Goal: Task Accomplishment & Management: Manage account settings

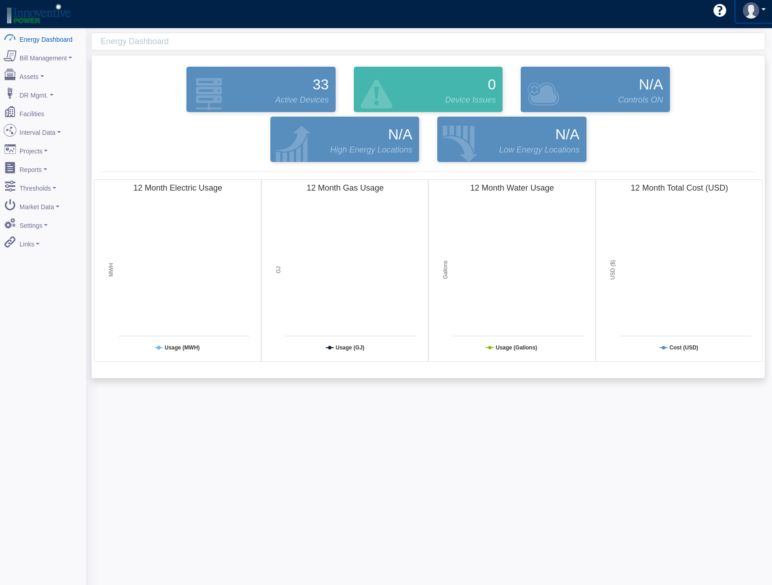
click at [762, 12] on link at bounding box center [754, 11] width 37 height 24
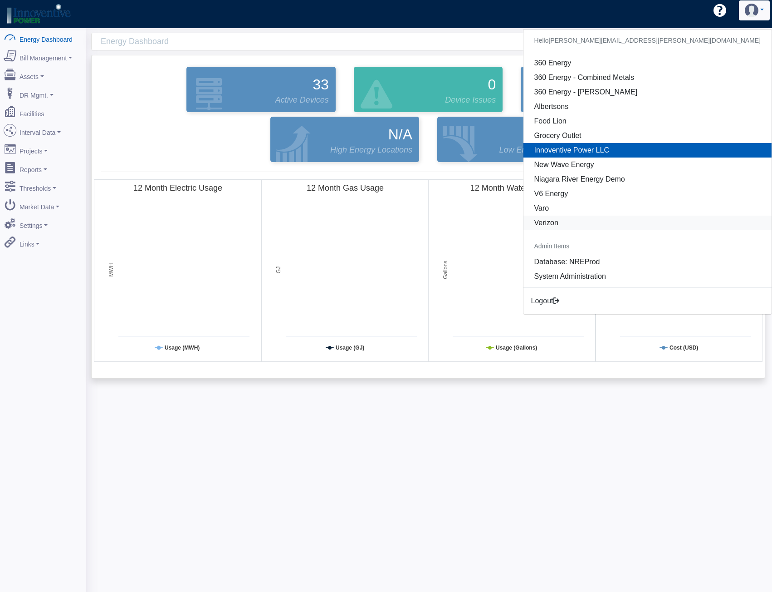
click at [703, 220] on link "Verizon" at bounding box center [648, 222] width 248 height 15
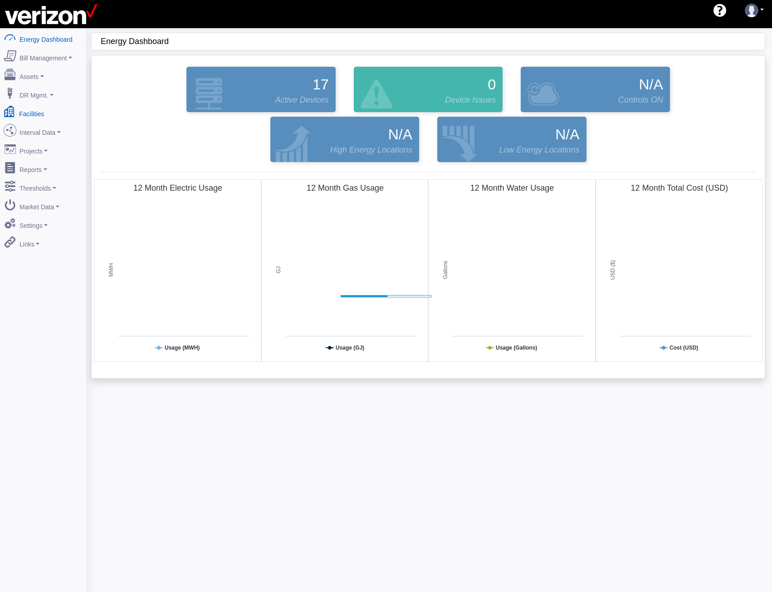
click at [34, 110] on link "Facilities" at bounding box center [43, 112] width 88 height 19
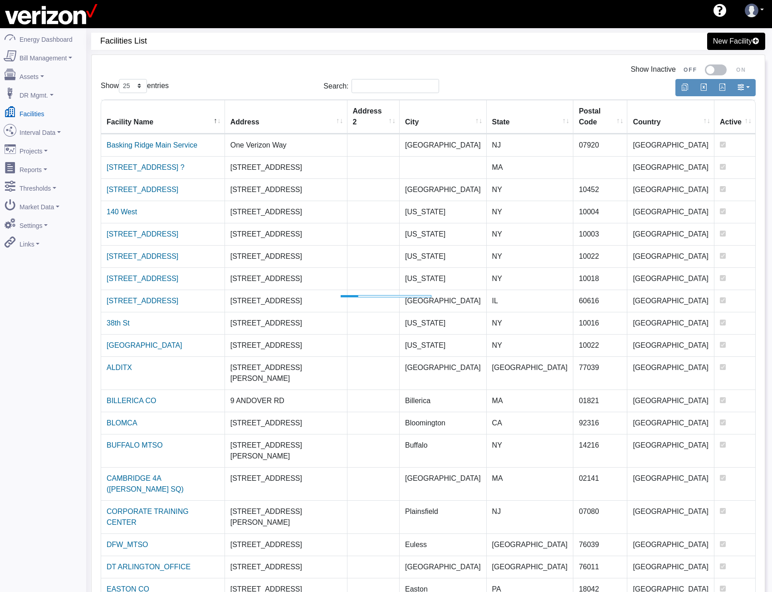
select select "25"
click at [142, 141] on link "Basking Ridge Main Service" at bounding box center [152, 145] width 91 height 8
click at [121, 208] on link "140 West" at bounding box center [122, 212] width 30 height 8
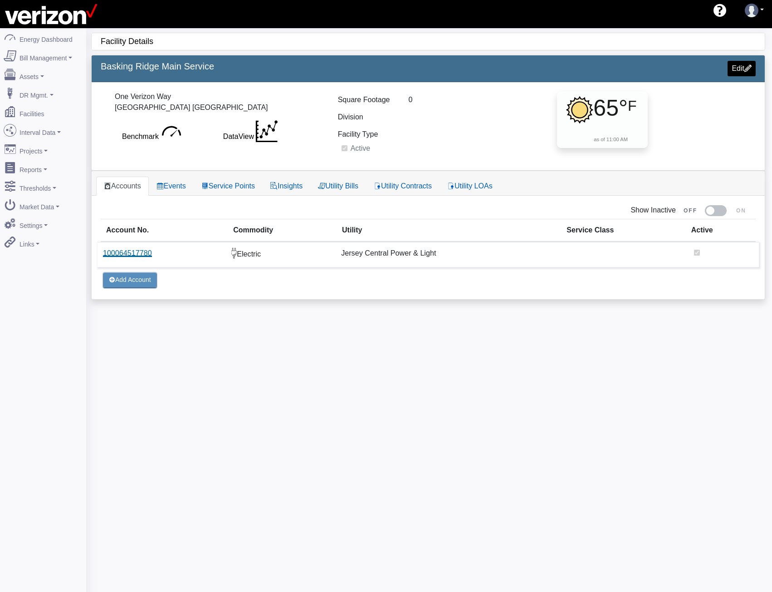
click at [137, 257] on link "100064517780" at bounding box center [127, 253] width 49 height 8
select select
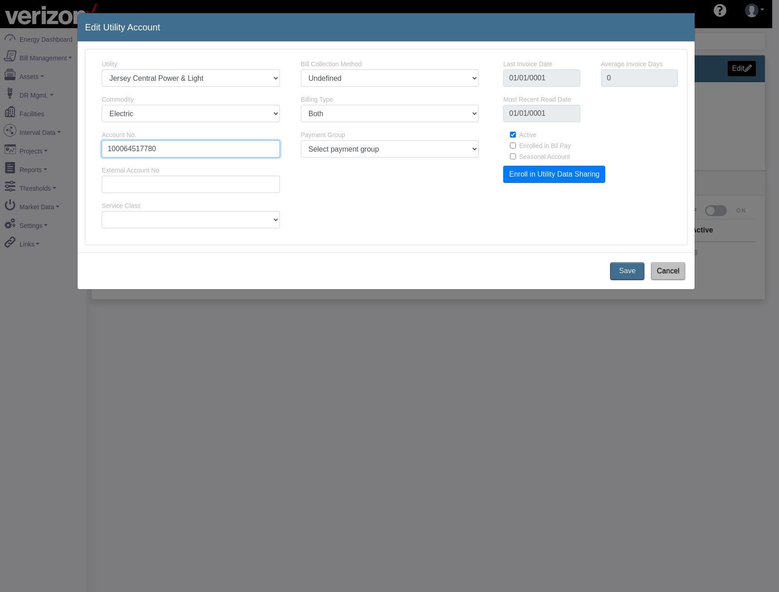
drag, startPoint x: 164, startPoint y: 153, endPoint x: -20, endPoint y: 143, distance: 184.0
click at [0, 143] on html "AEBD74F9-0DF2-4848-9728-ADD25B3A44B9 shawn.goss@skgtech.com shawn.goss@skgtech.…" at bounding box center [389, 296] width 779 height 592
click at [666, 270] on button "Cancel" at bounding box center [668, 270] width 38 height 19
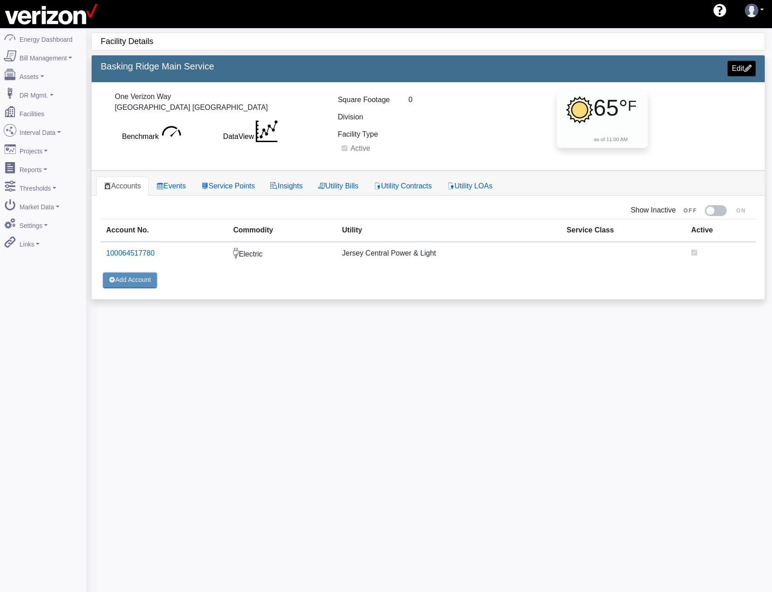
click at [623, 341] on div "Facility Details 2445 Basking Ridge Main Service Edit One Verizon Way Basking R…" at bounding box center [429, 324] width 686 height 592
select select "25"
click at [228, 182] on link "Service Points" at bounding box center [228, 185] width 69 height 19
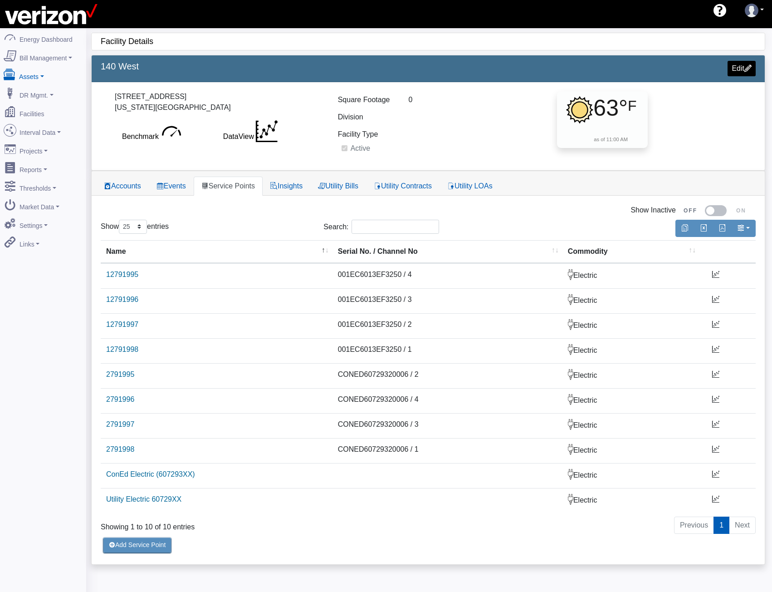
click at [31, 74] on link "Assets" at bounding box center [43, 74] width 88 height 19
click at [34, 93] on link "Devices" at bounding box center [43, 92] width 88 height 16
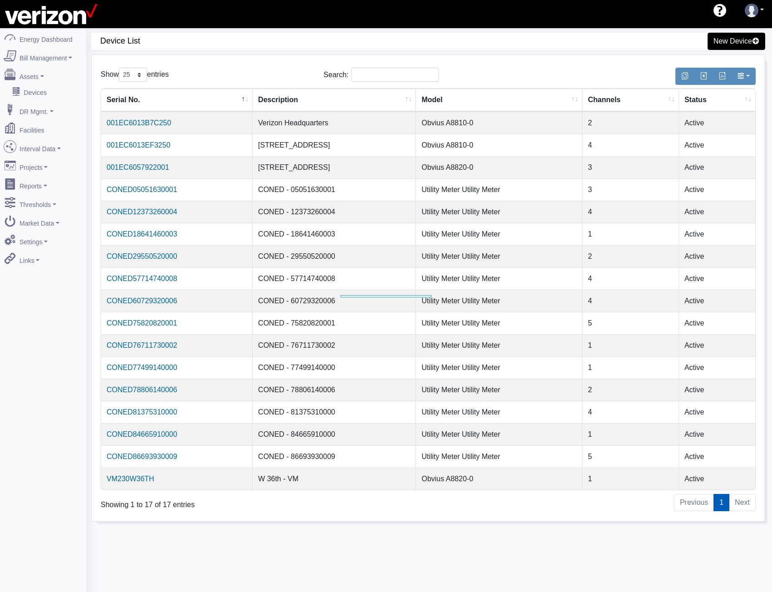
select select "25"
click at [153, 188] on link "CONED05051630001" at bounding box center [138, 190] width 71 height 8
select select "25"
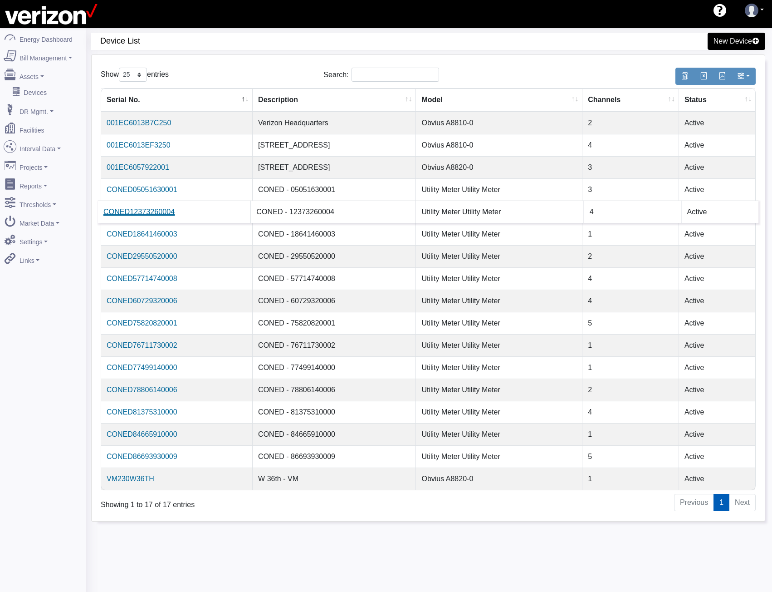
click at [147, 210] on link "CONED12373260004" at bounding box center [138, 212] width 71 height 8
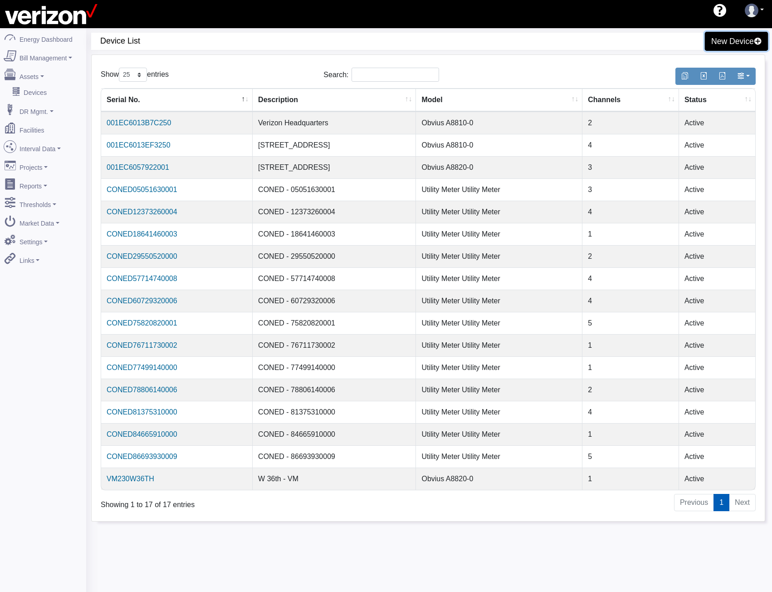
click at [724, 45] on link "New Device" at bounding box center [737, 41] width 64 height 19
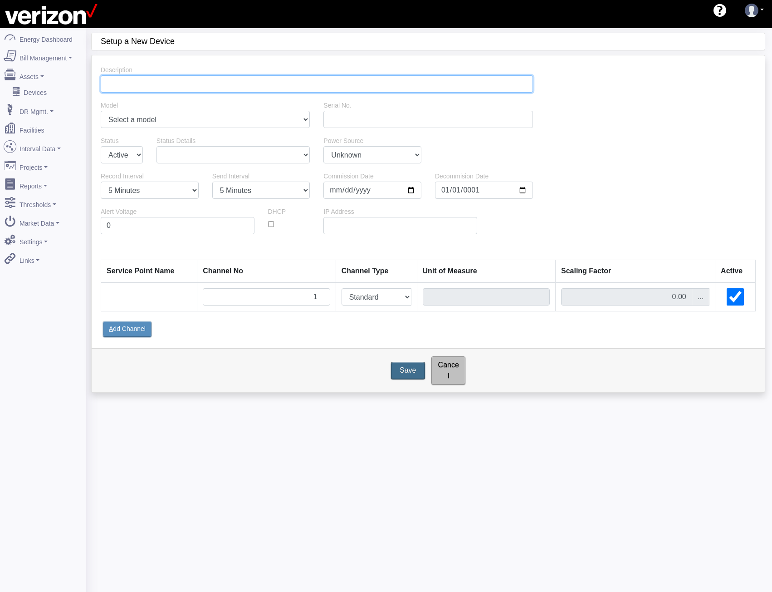
click at [195, 86] on input "Description" at bounding box center [317, 83] width 432 height 17
type input "Basking Ridge Utility Data"
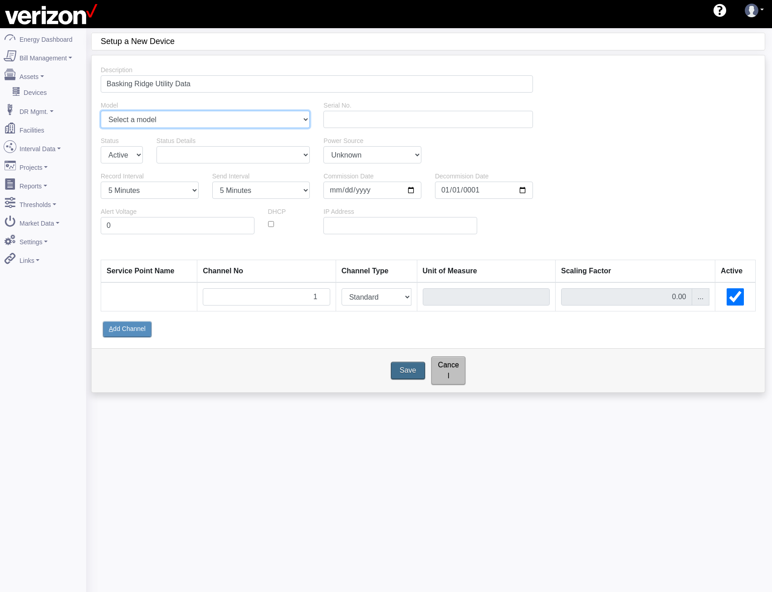
select select "5"
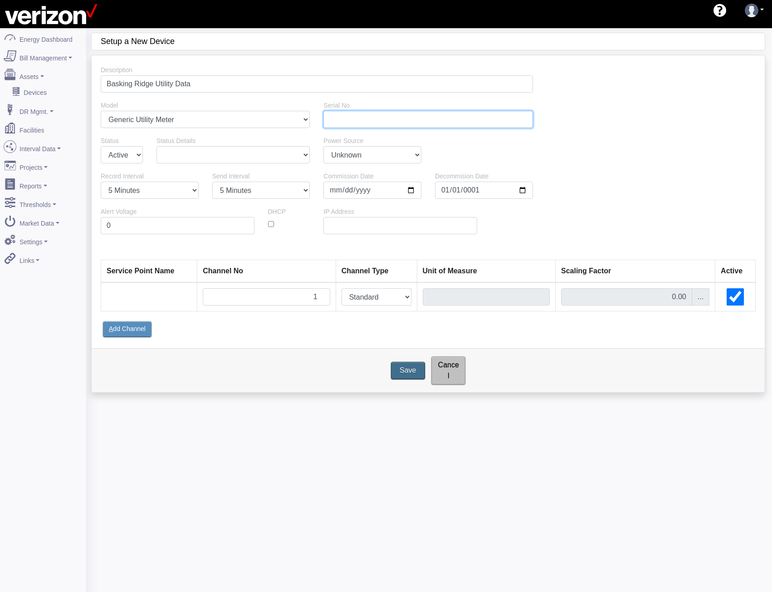
click at [334, 122] on input "Serial No." at bounding box center [427, 119] width 209 height 17
type input "FIRSTENERGY"
click at [63, 281] on nav "Energy Dashboard Bill Management Dashboard Utility Bills Maintenance Reports Pa…" at bounding box center [43, 324] width 86 height 592
click at [151, 190] on select "1 Minute 5 Minutes 15 Minutes 30 Minutes Hourly Daily" at bounding box center [150, 189] width 98 height 17
select select "15"
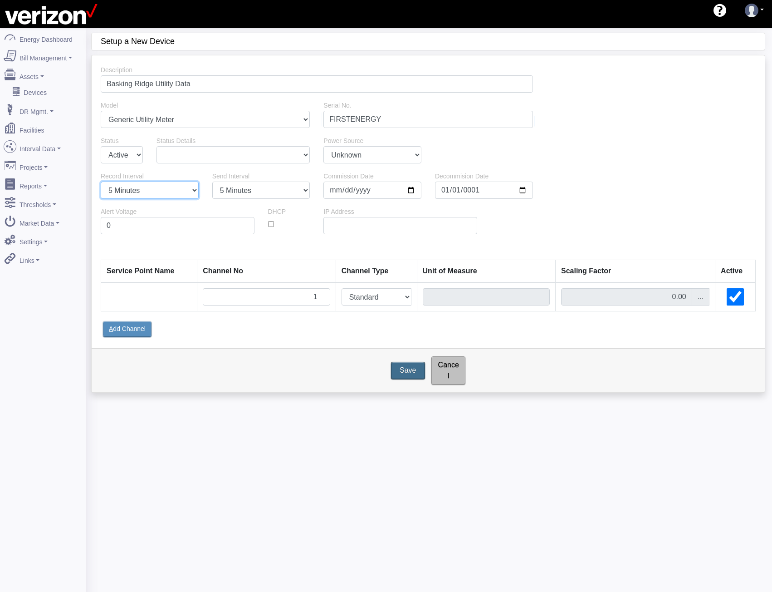
click at [101, 181] on select "1 Minute 5 Minutes 15 Minutes 30 Minutes Hourly Daily" at bounding box center [150, 189] width 98 height 17
click at [222, 185] on select "1 Minute 5 Minutes 15 Minutes 30 Minutes Hourly Daily" at bounding box center [261, 189] width 98 height 17
click at [212, 181] on select "1 Minute 5 Minutes 15 Minutes 30 Minutes Hourly Daily" at bounding box center [261, 189] width 98 height 17
click at [299, 190] on select "1 Minute 5 Minutes 15 Minutes 30 Minutes Hourly Daily" at bounding box center [261, 189] width 98 height 17
select select "1440"
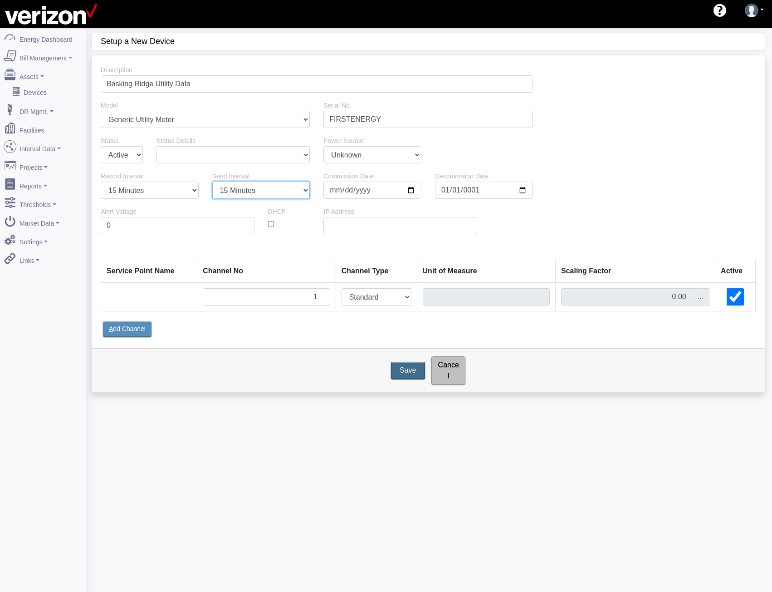
click at [212, 181] on select "1 Minute 5 Minutes 15 Minutes 30 Minutes Hourly Daily" at bounding box center [261, 189] width 98 height 17
click at [362, 194] on input "2025-10-01" at bounding box center [372, 189] width 98 height 17
type input "[DATE]"
click at [698, 296] on div "..." at bounding box center [701, 296] width 18 height 17
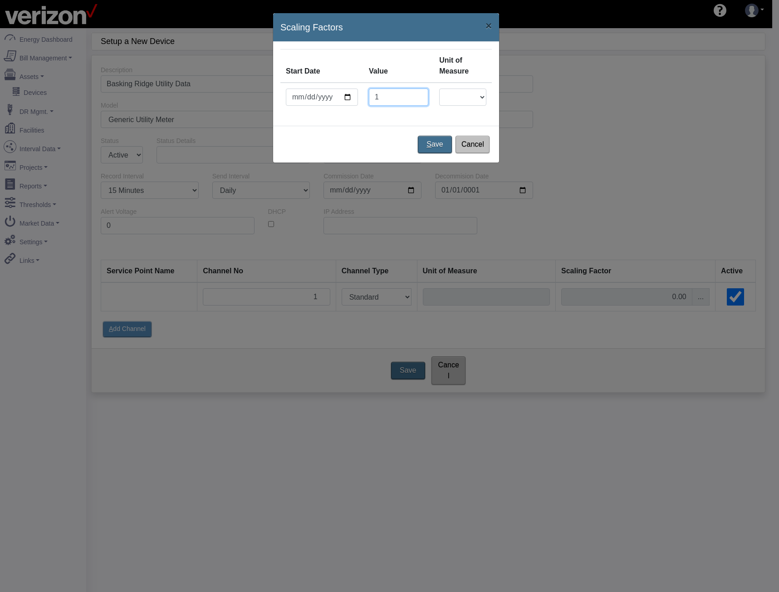
type input "1"
click at [480, 96] on select "1 CuFt 100 CuFt 1000 CuFt AMPS BIT CAD CAD ($) CCF CF CM3 Containers COUNT DC D…" at bounding box center [462, 96] width 47 height 17
select select "10"
click at [439, 88] on select "1 CuFt 100 CuFt 1000 CuFt AMPS BIT CAD CAD ($) CCF CF CM3 Containers COUNT DC D…" at bounding box center [462, 96] width 47 height 17
click at [431, 142] on button "S ave" at bounding box center [435, 144] width 38 height 19
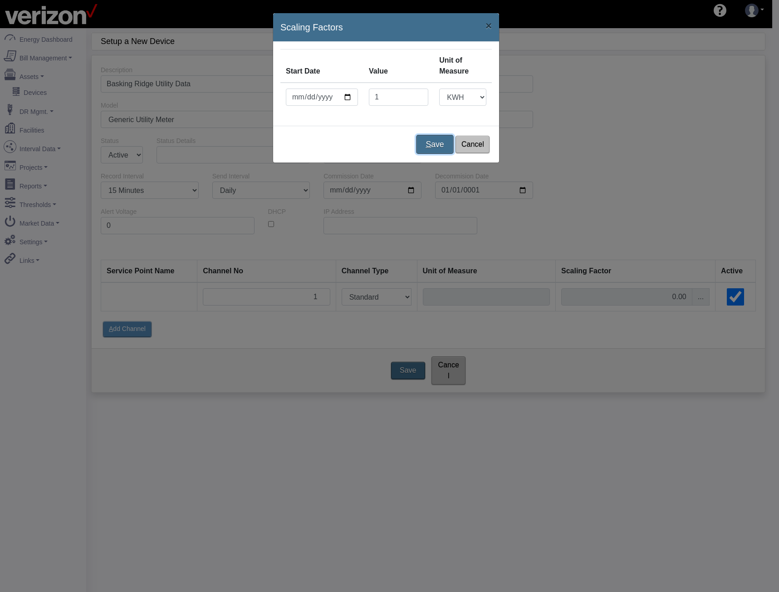
type input "KWH"
type input "1"
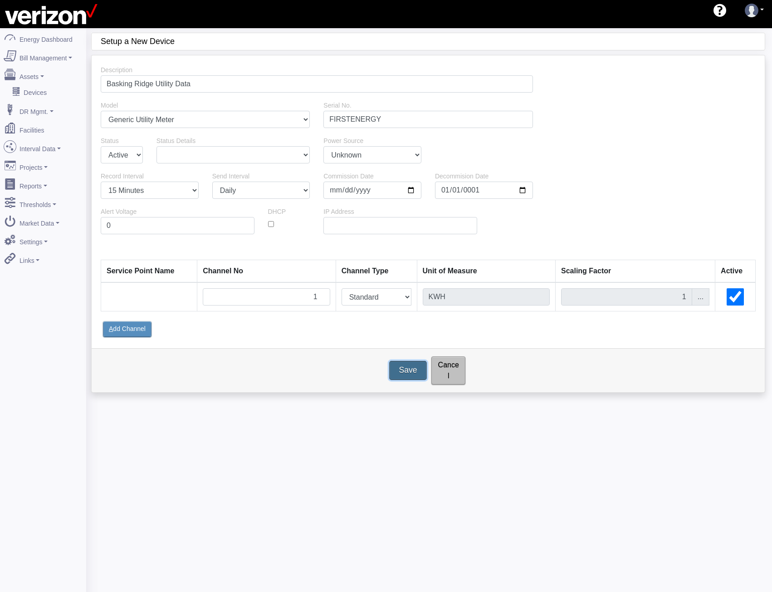
click at [407, 366] on input "Save" at bounding box center [408, 370] width 38 height 19
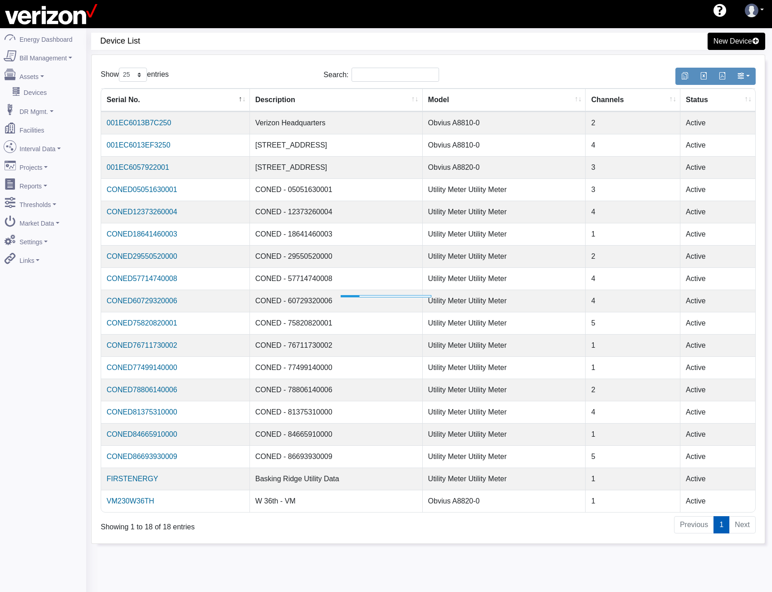
select select "25"
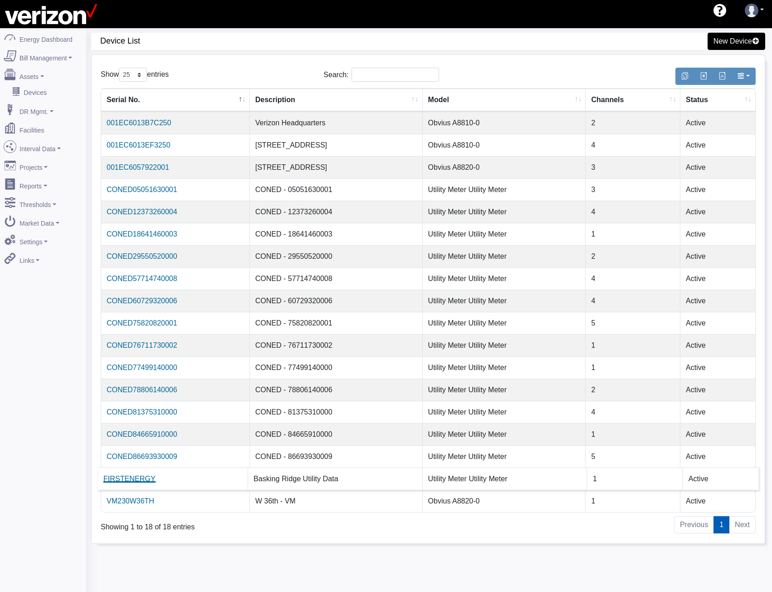
click at [143, 475] on link "FIRSTENERGY" at bounding box center [129, 479] width 52 height 8
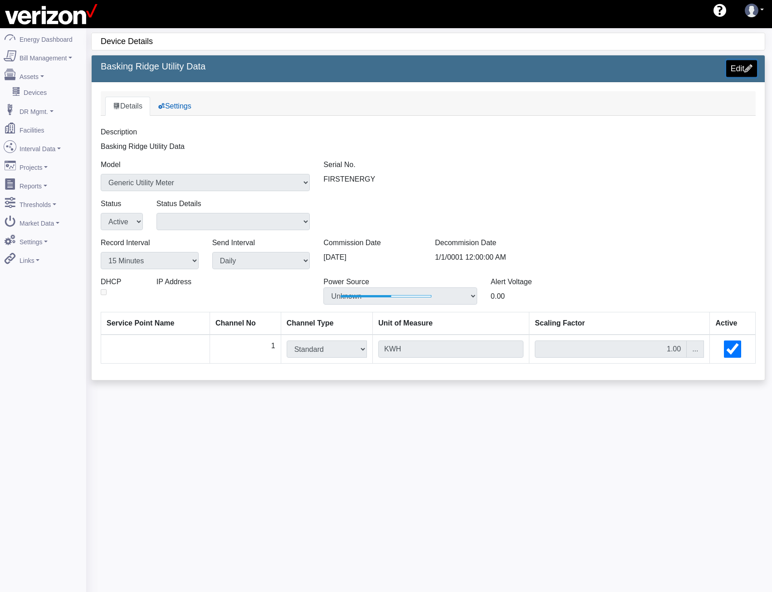
click at [736, 69] on link "Edit" at bounding box center [741, 68] width 31 height 17
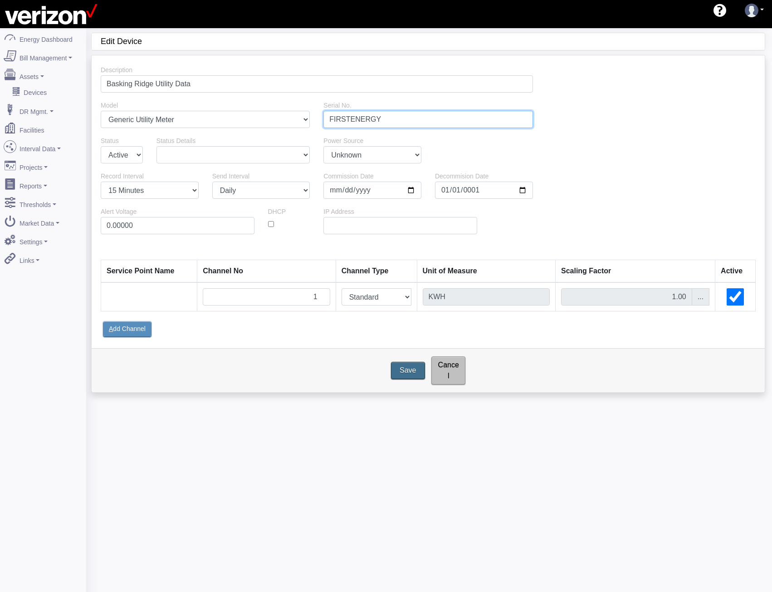
click at [401, 117] on input "FIRSTENERGY" at bounding box center [427, 119] width 209 height 17
paste input "100064517780"
type input "FIRSTENERGY100064517780"
click at [406, 368] on input "Save" at bounding box center [408, 370] width 38 height 19
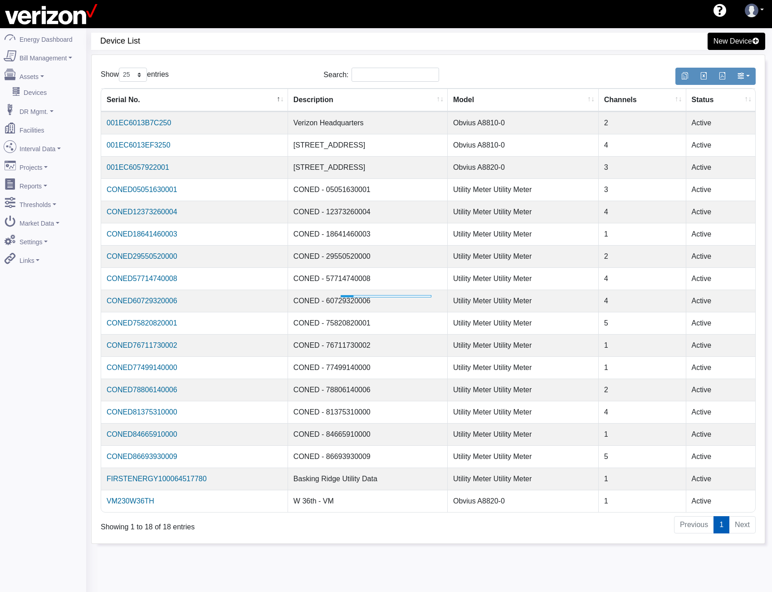
select select "25"
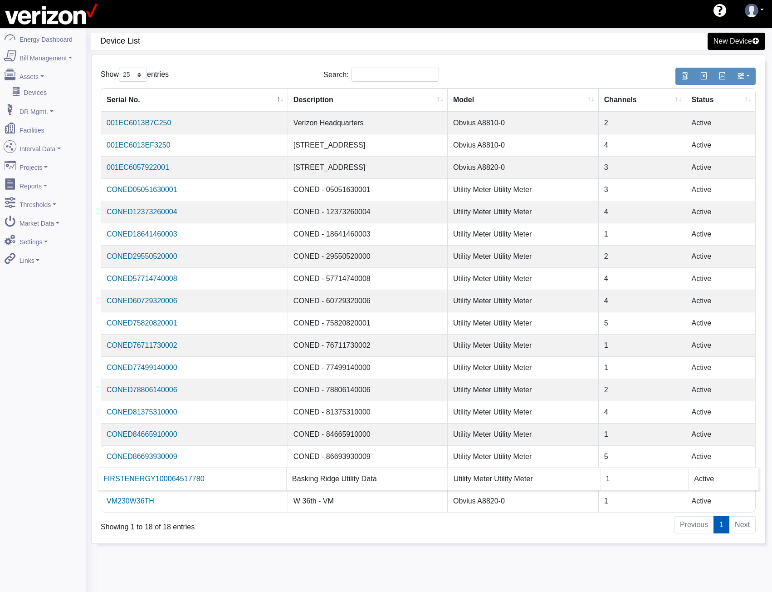
click at [329, 478] on td "Basking Ridge Utility Data" at bounding box center [368, 478] width 162 height 22
click at [145, 475] on link "FIRSTENERGY100064517780" at bounding box center [153, 479] width 101 height 8
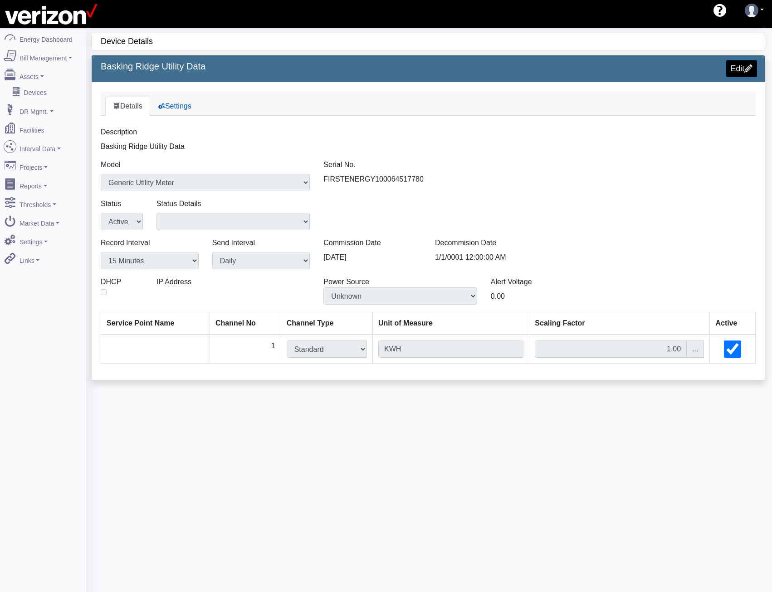
click at [742, 64] on link "Edit" at bounding box center [741, 68] width 31 height 17
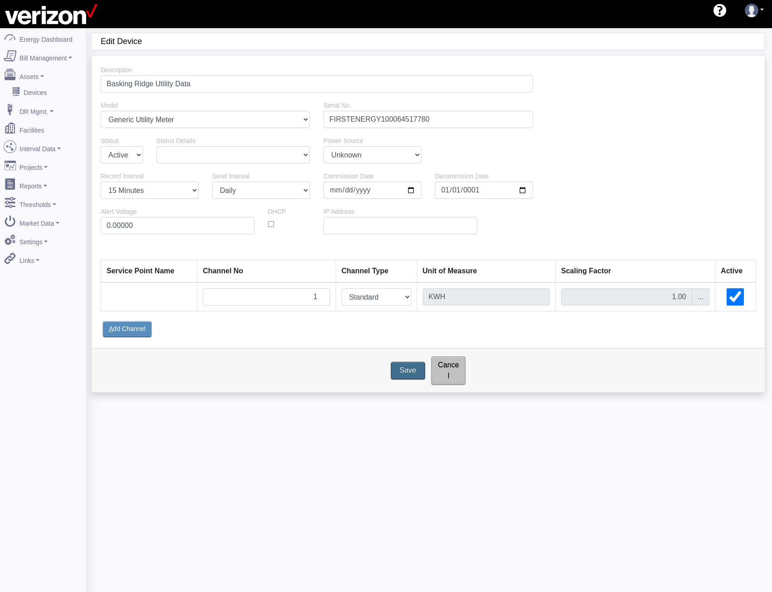
click at [222, 88] on input "Basking Ridge Utility Data" at bounding box center [317, 83] width 432 height 17
click at [194, 87] on input "Basking Ridge Utility Data - 100064517780" at bounding box center [317, 83] width 432 height 17
type input "Basking Ridge Utility Data - First Energy 100064517780"
click at [410, 361] on input "Save" at bounding box center [408, 370] width 38 height 19
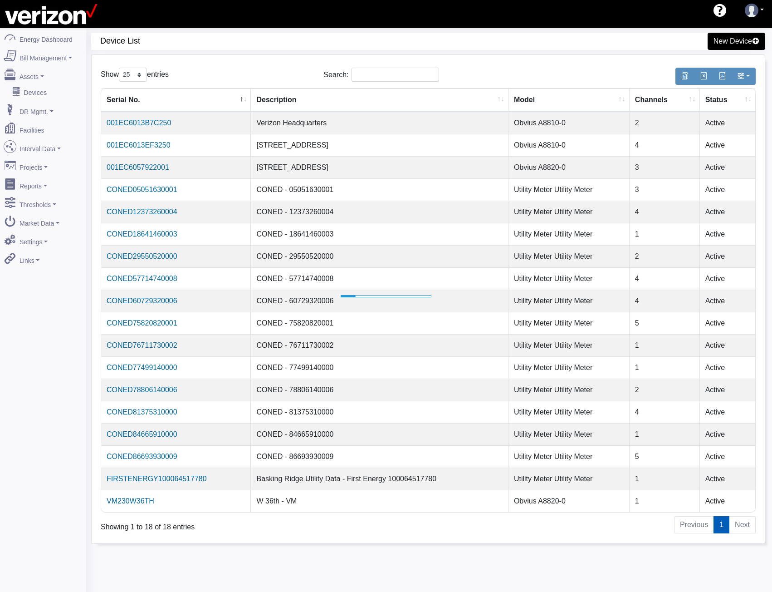
select select "25"
drag, startPoint x: 456, startPoint y: 39, endPoint x: 421, endPoint y: 83, distance: 55.5
click at [456, 39] on div "New Device" at bounding box center [599, 41] width 333 height 17
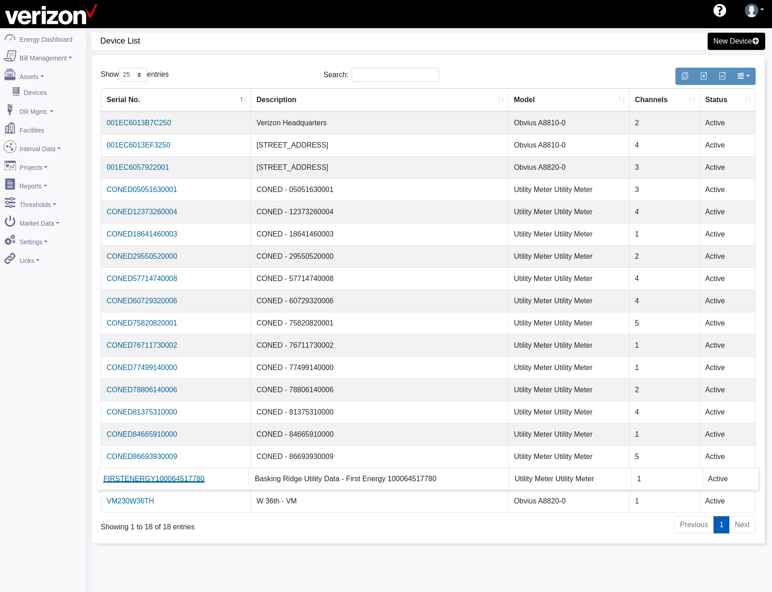
drag, startPoint x: 200, startPoint y: 480, endPoint x: 104, endPoint y: 480, distance: 95.7
click at [104, 480] on td "FIRSTENERGY100064517780" at bounding box center [174, 478] width 152 height 22
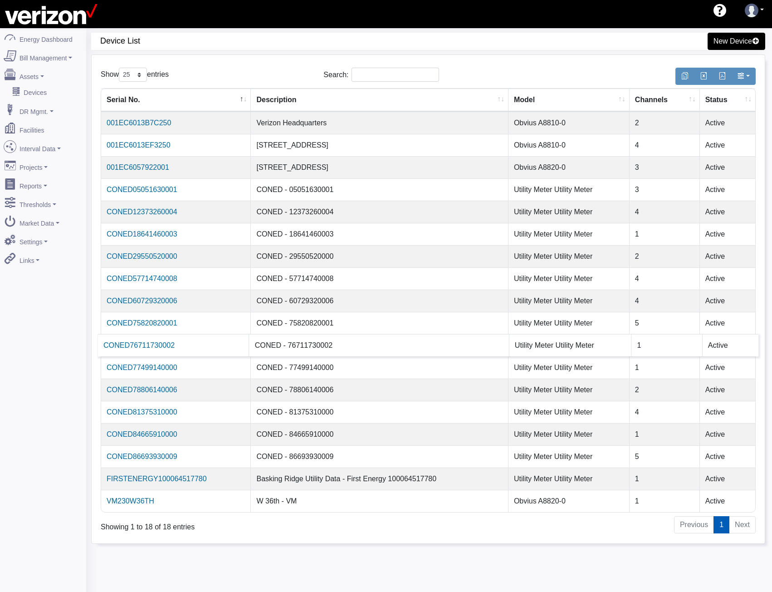
copy link "FIRSTENERGY100064517780"
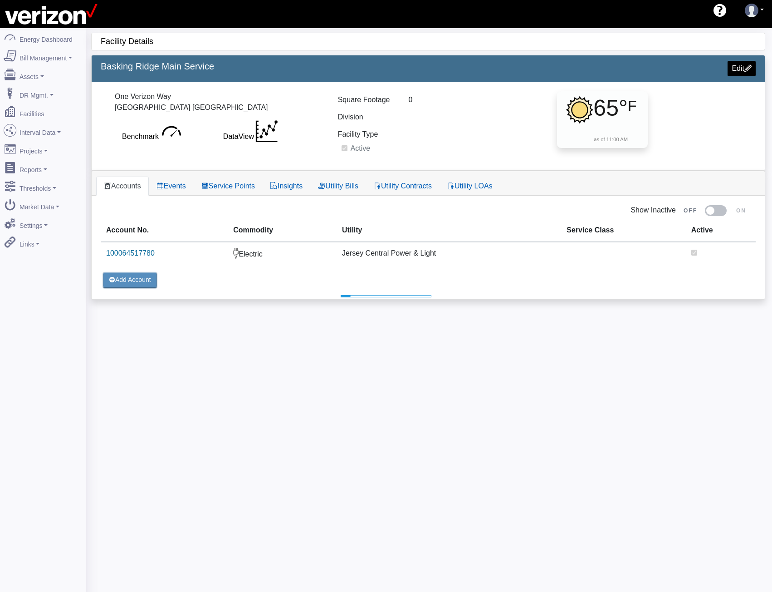
select select "25"
drag, startPoint x: 220, startPoint y: 187, endPoint x: 216, endPoint y: 195, distance: 8.1
click at [220, 187] on link "Service Points" at bounding box center [228, 185] width 69 height 19
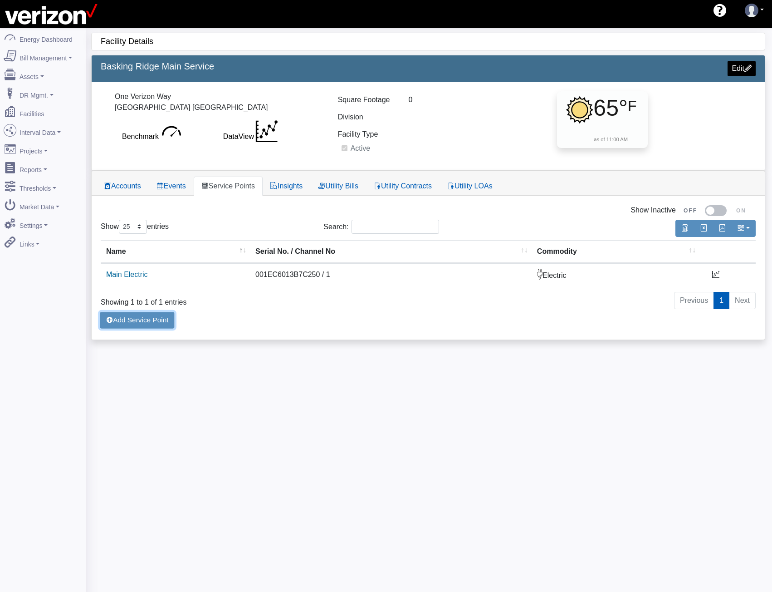
click at [145, 324] on button "Add Service Point" at bounding box center [136, 320] width 75 height 18
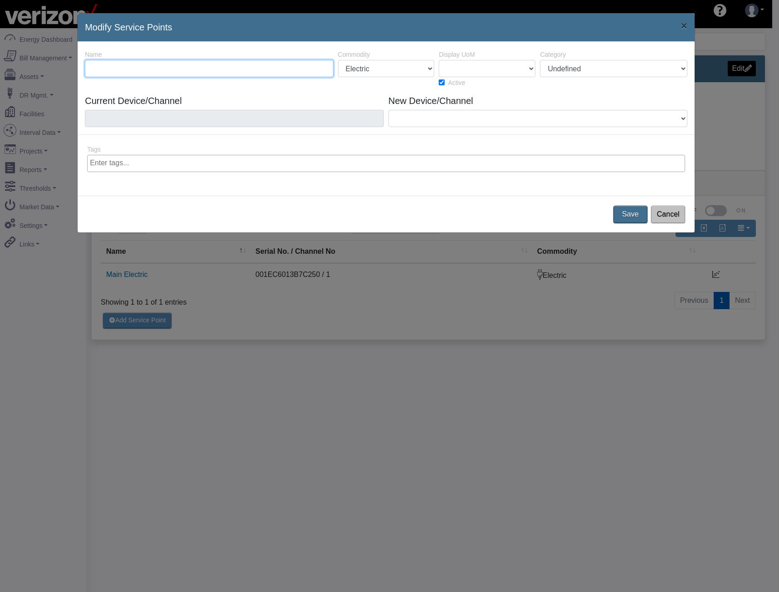
paste input "100064517780"
type input "100064517780"
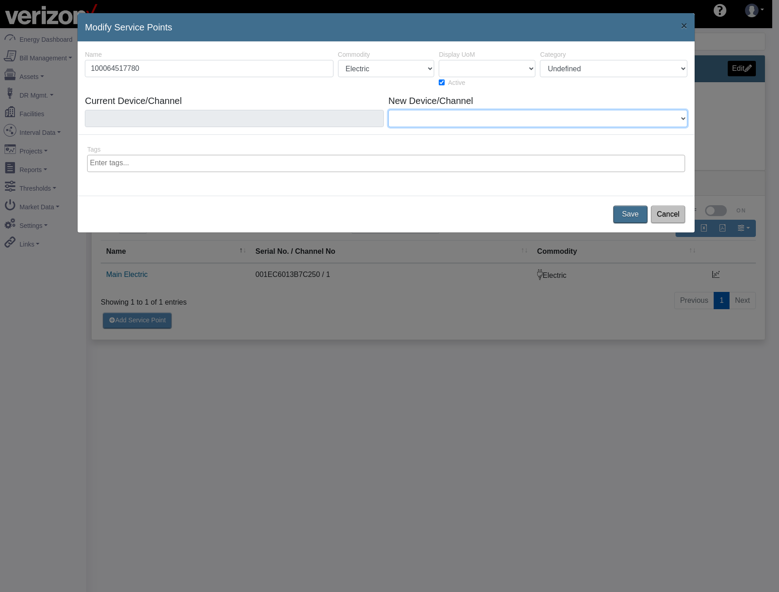
click at [440, 120] on select "001EC6013B7C250 / Channel 2 FIRSTENERGY100064517780 / Channel 1" at bounding box center [537, 118] width 299 height 17
select select "34475"
click at [388, 110] on select "001EC6013B7C250 / Channel 2 FIRSTENERGY100064517780 / Channel 1" at bounding box center [537, 118] width 299 height 17
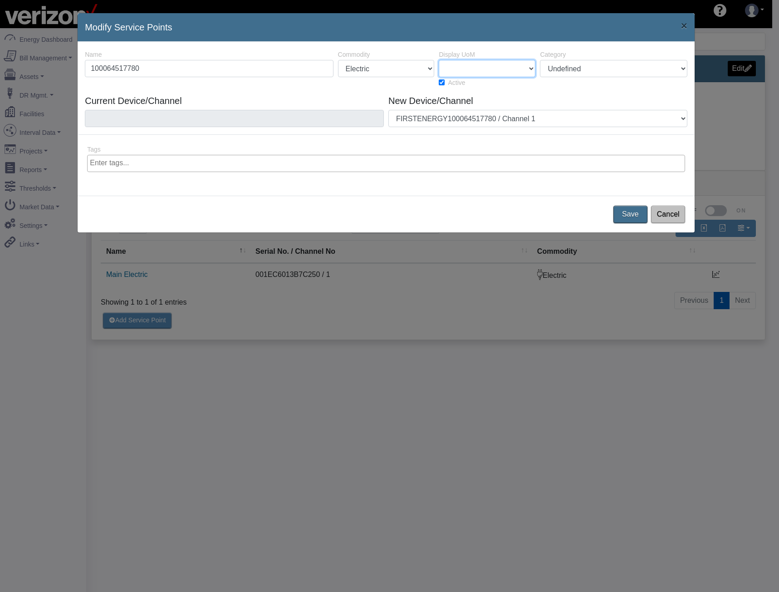
click at [475, 64] on select "1 CuFt 100 CuFt 1000 CuFt AMPS BIT CAD CAD ($) CCF CF CM3 Containers COUNT DC D…" at bounding box center [487, 68] width 97 height 17
select select "10"
click at [439, 60] on select "1 CuFt 100 CuFt 1000 CuFt AMPS BIT CAD CAD ($) CCF CF CM3 Containers COUNT DC D…" at bounding box center [487, 68] width 97 height 17
click at [563, 70] on select "Undefined Main Electric Refrigeration HVAC Lighting" at bounding box center [613, 68] width 147 height 17
select select "1"
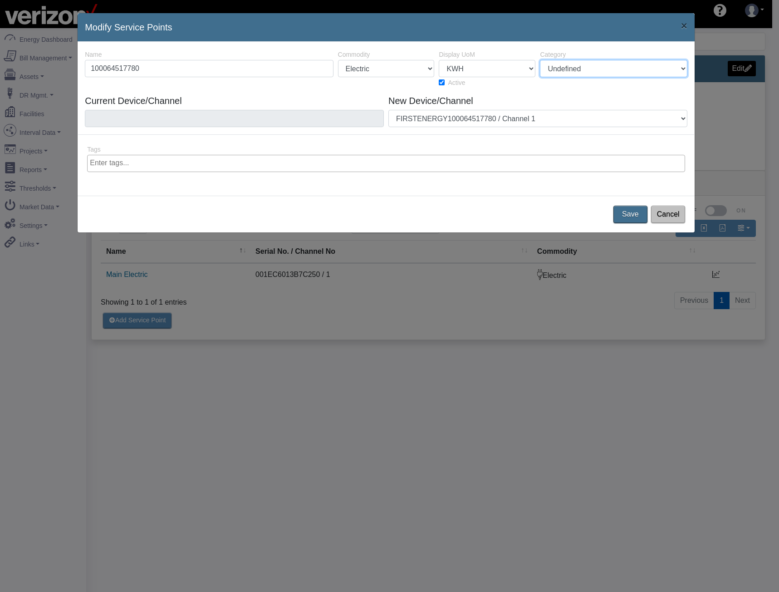
click at [540, 60] on select "Undefined Main Electric Refrigeration HVAC Lighting" at bounding box center [613, 68] width 147 height 17
click at [629, 210] on button "Save" at bounding box center [631, 214] width 38 height 19
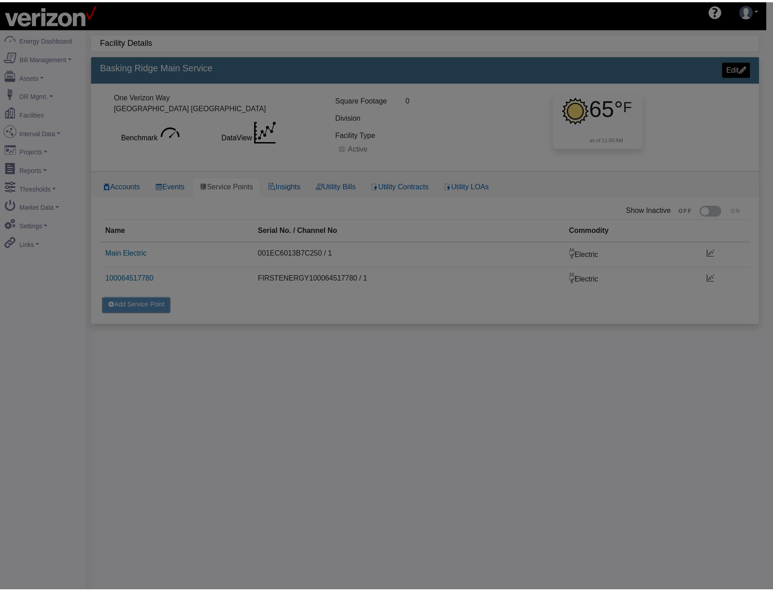
scroll to position [28, 0]
